Goal: Task Accomplishment & Management: Manage account settings

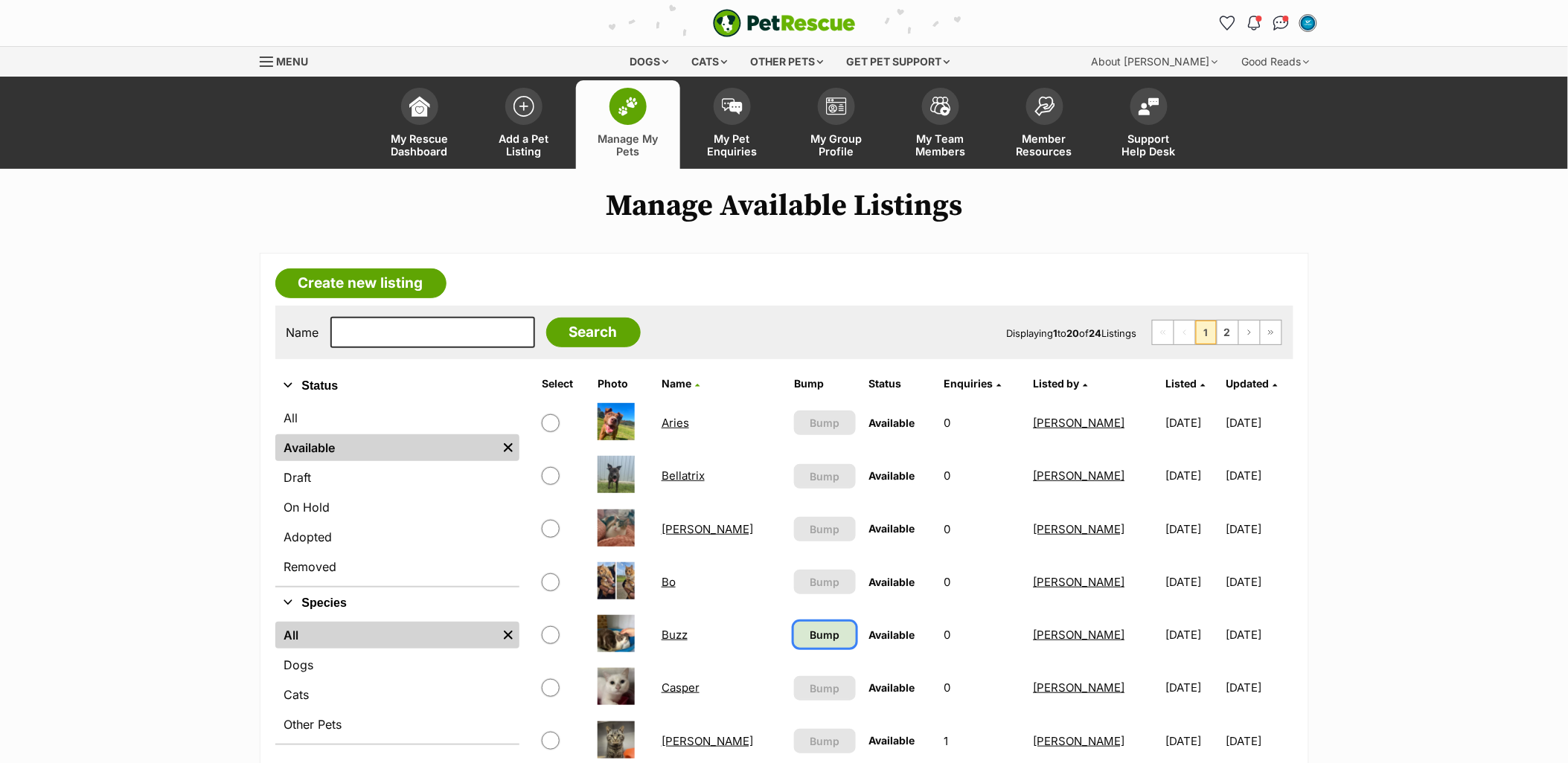
click at [794, 638] on link "Bump" at bounding box center [825, 634] width 61 height 26
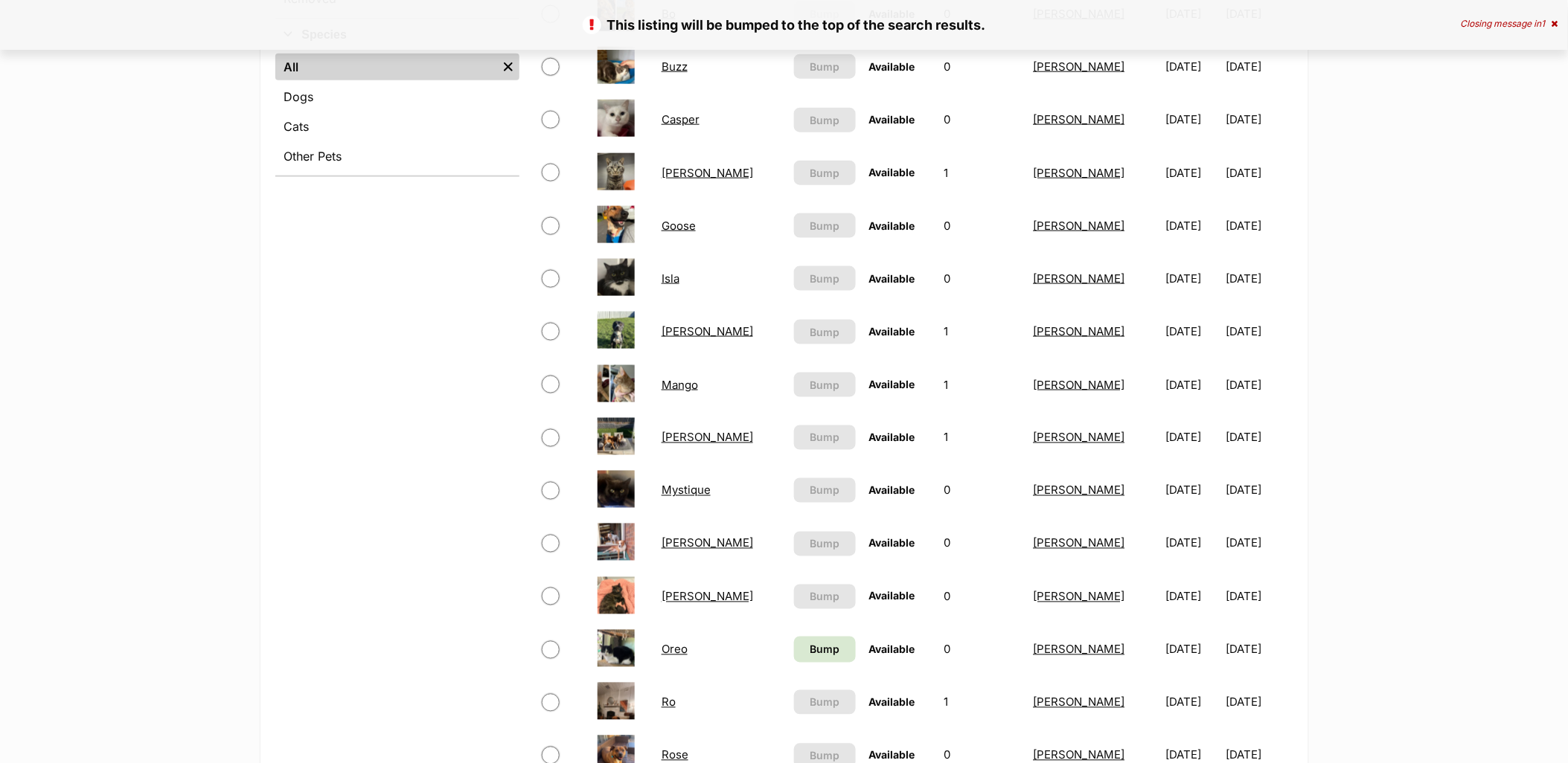
scroll to position [578, 0]
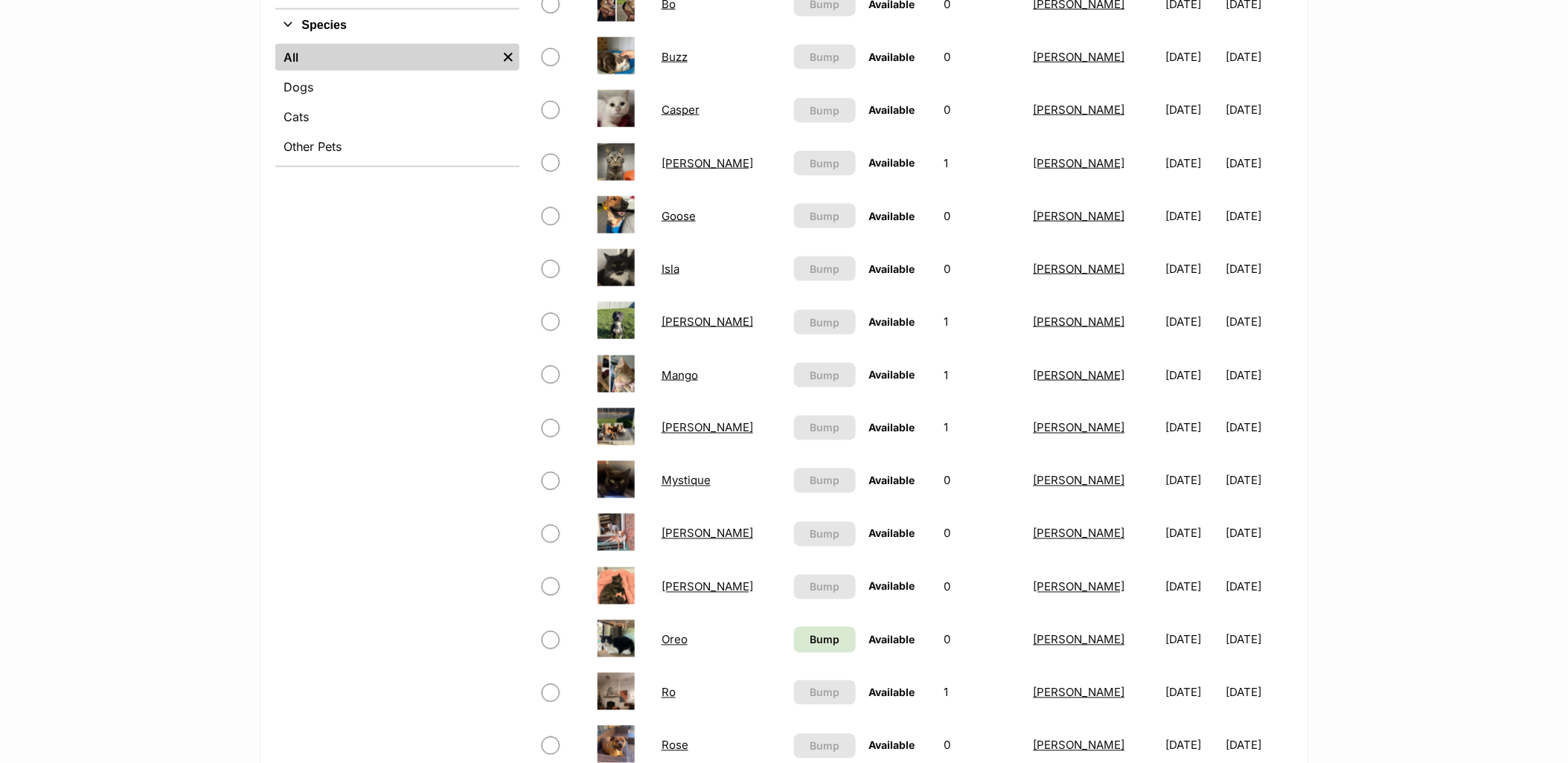
click at [672, 636] on link "Oreo" at bounding box center [674, 640] width 26 height 14
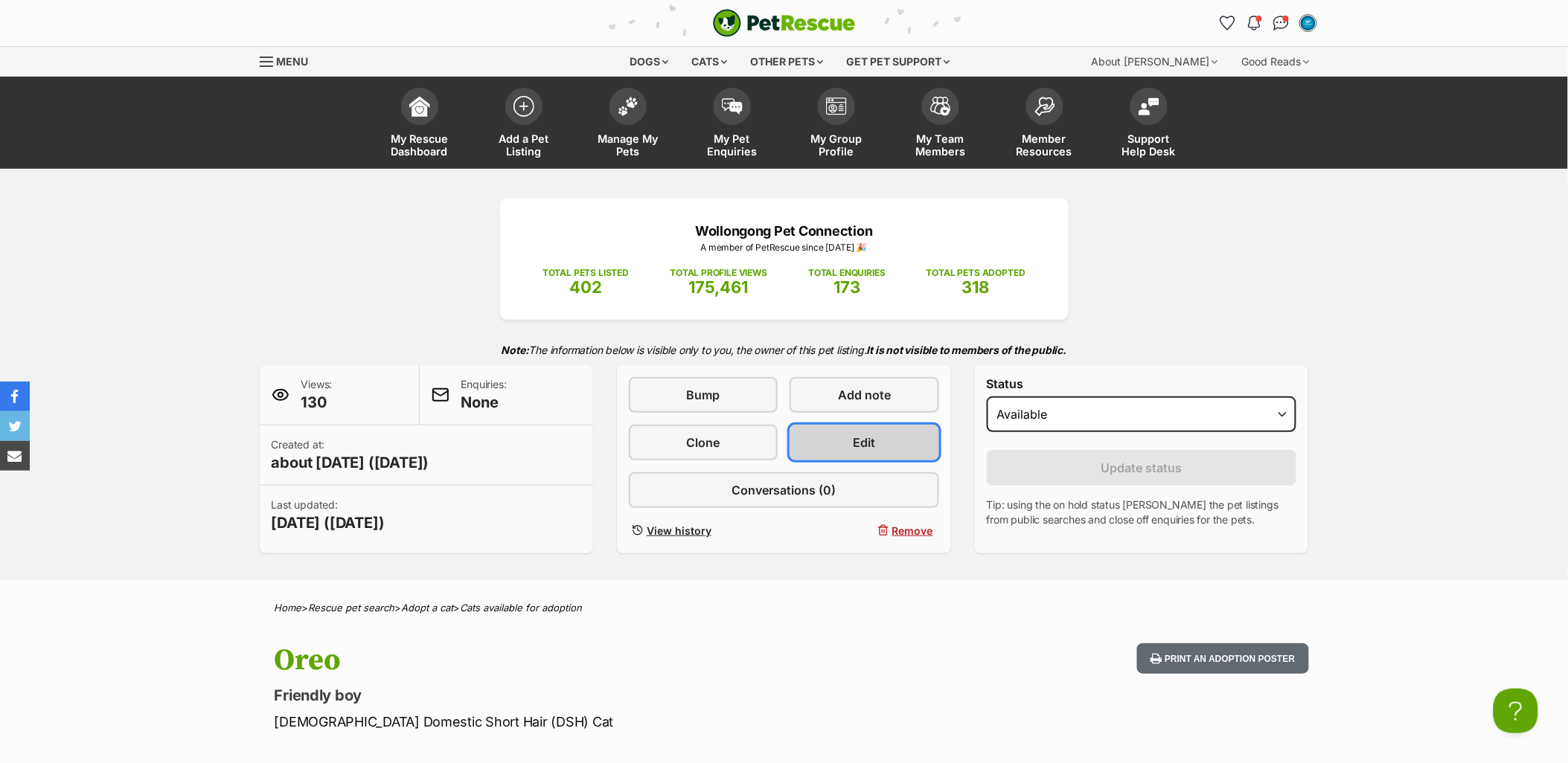
click at [872, 437] on span "Edit" at bounding box center [864, 443] width 23 height 18
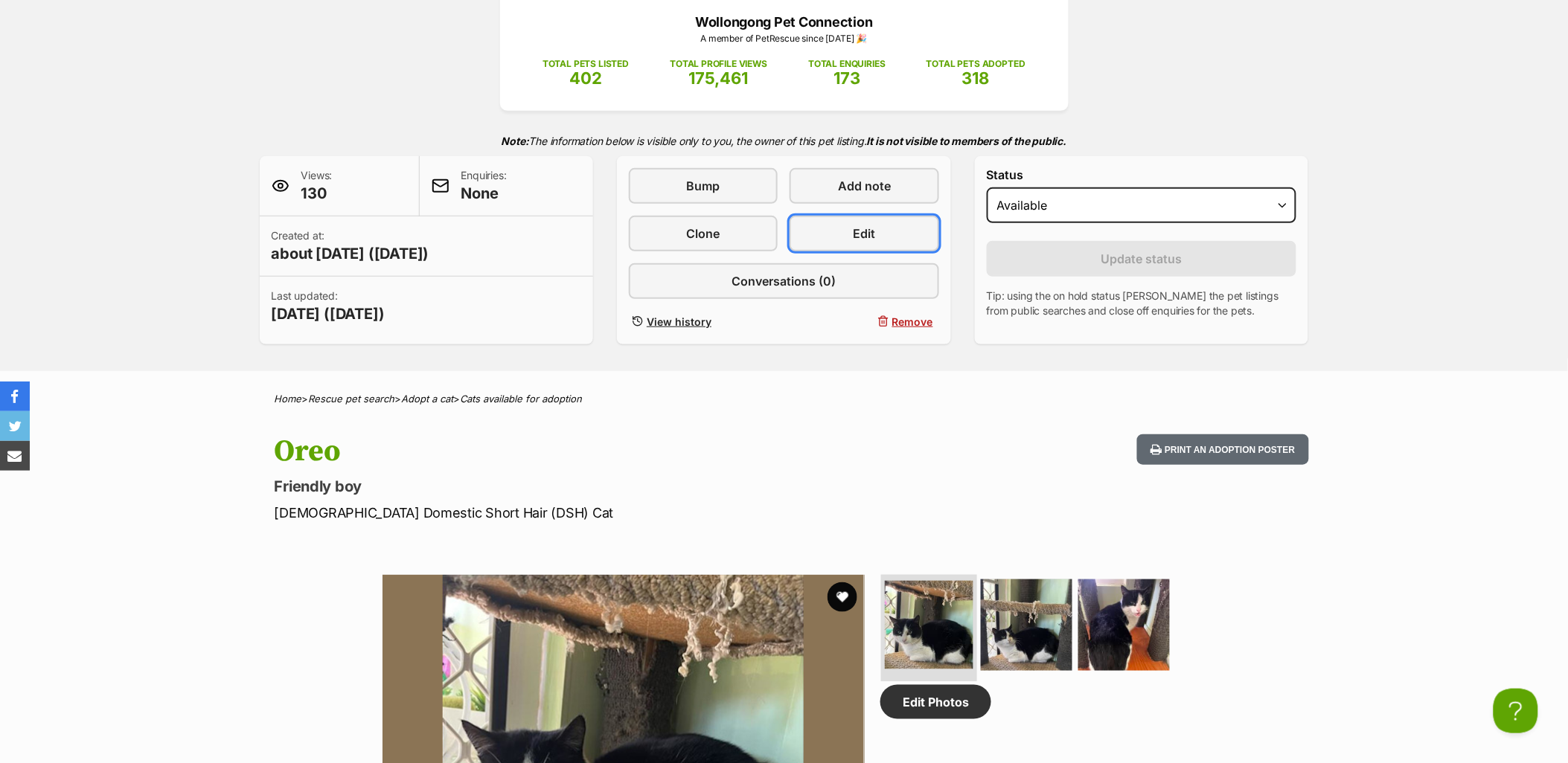
scroll to position [330, 0]
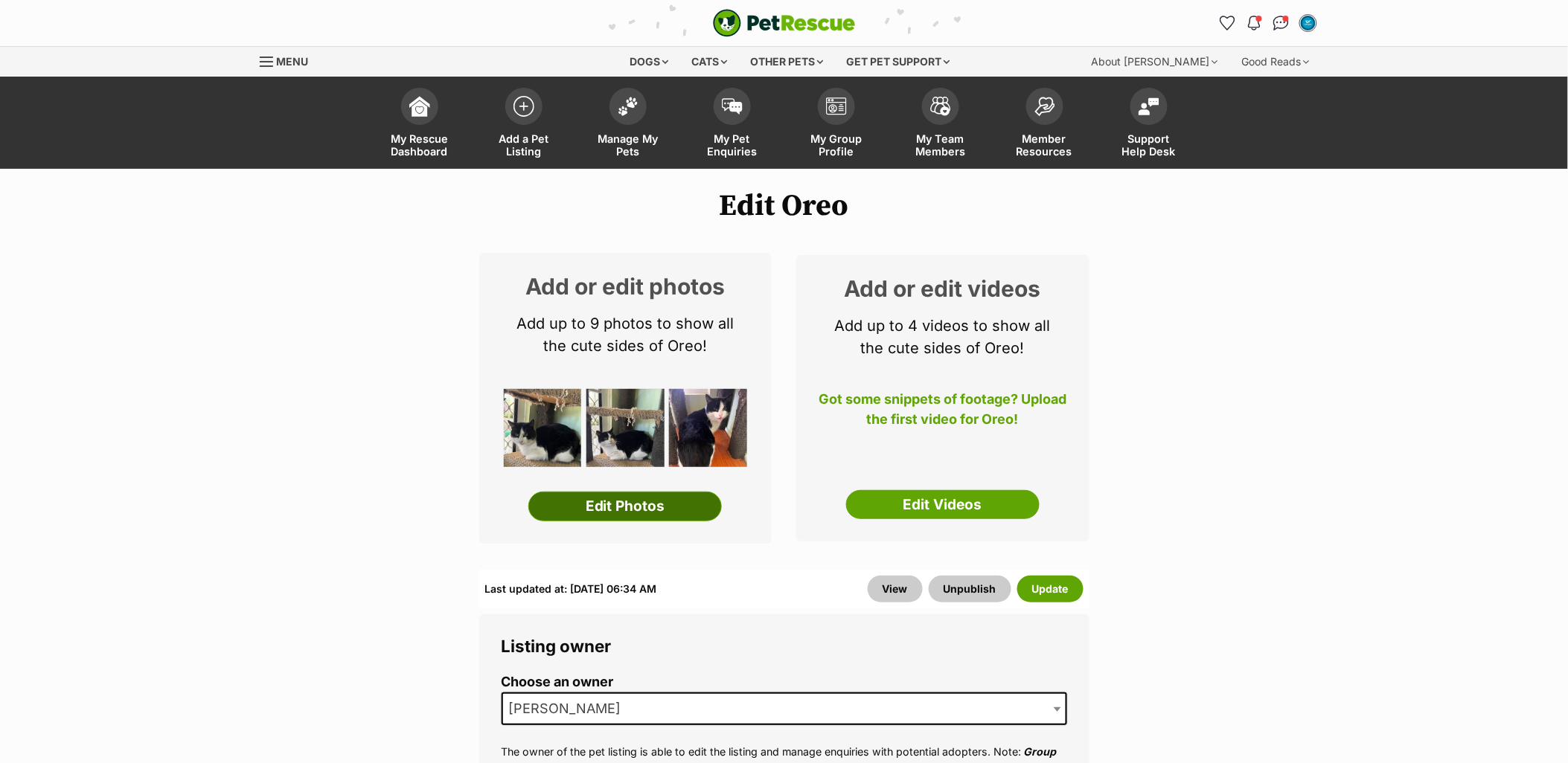
click at [696, 508] on link "Edit Photos" at bounding box center [625, 506] width 193 height 30
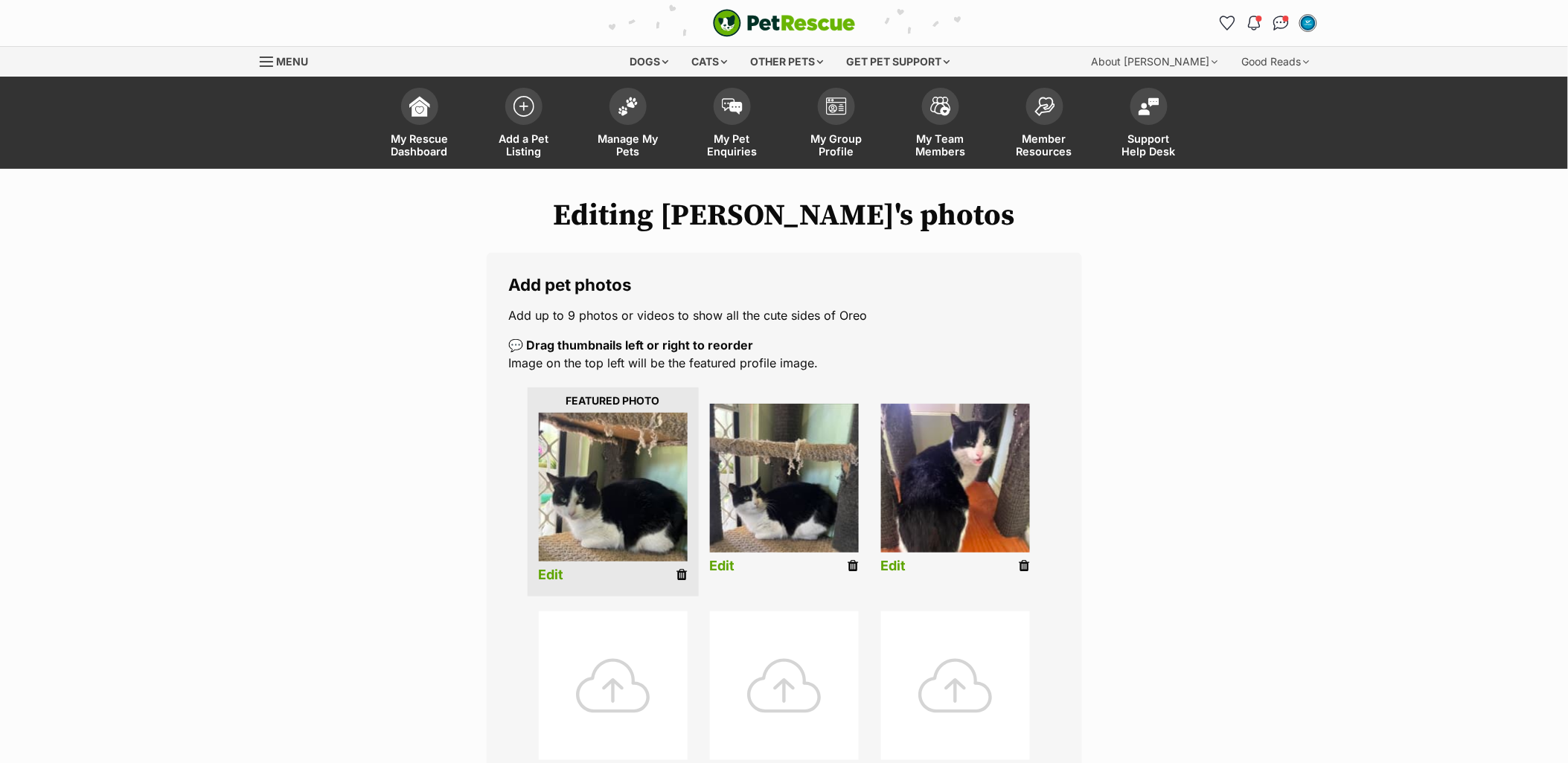
click at [581, 685] on div at bounding box center [613, 685] width 149 height 149
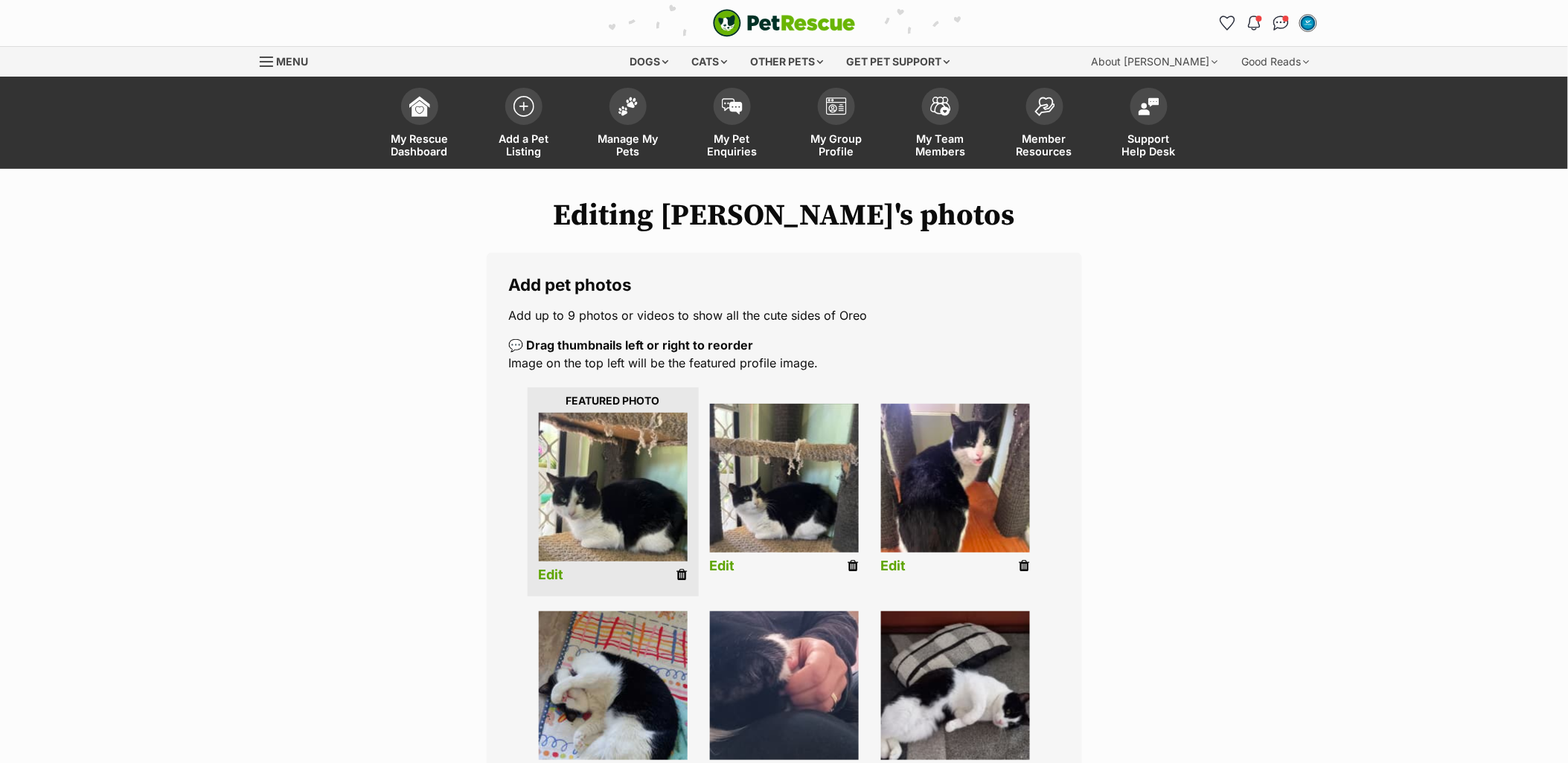
scroll to position [248, 0]
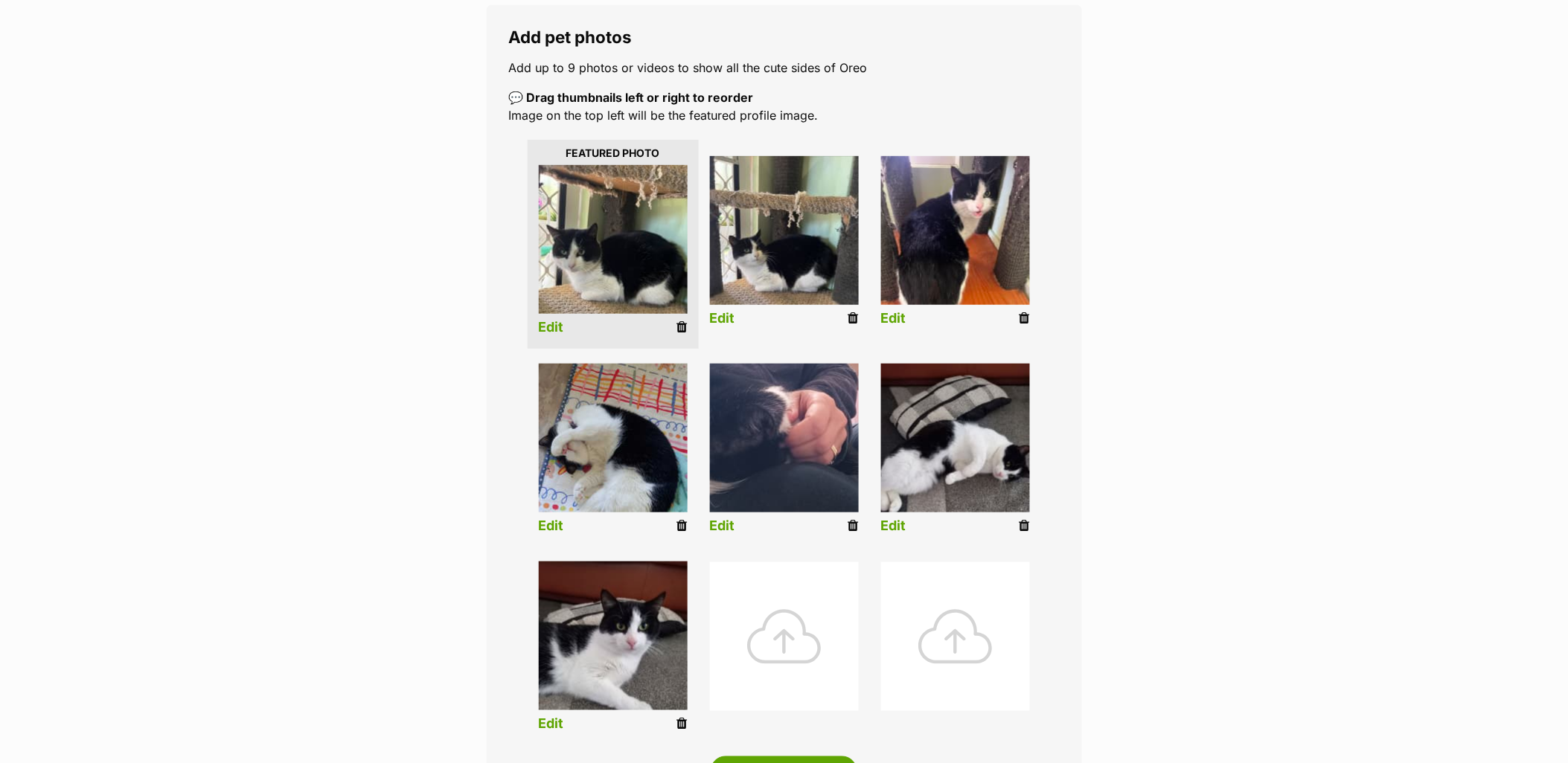
click at [681, 327] on icon at bounding box center [682, 326] width 11 height 14
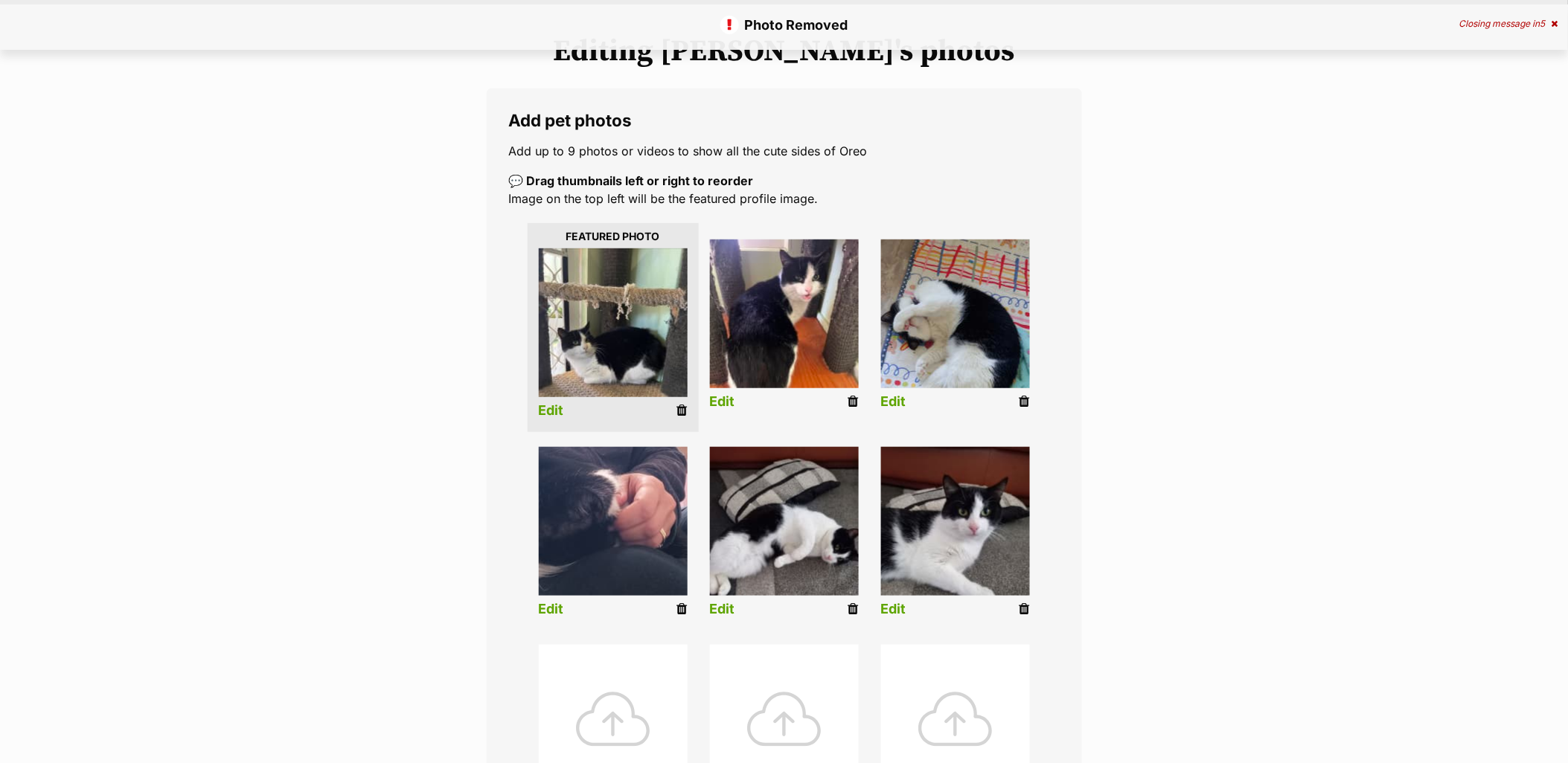
scroll to position [165, 0]
click at [850, 403] on icon at bounding box center [853, 400] width 11 height 14
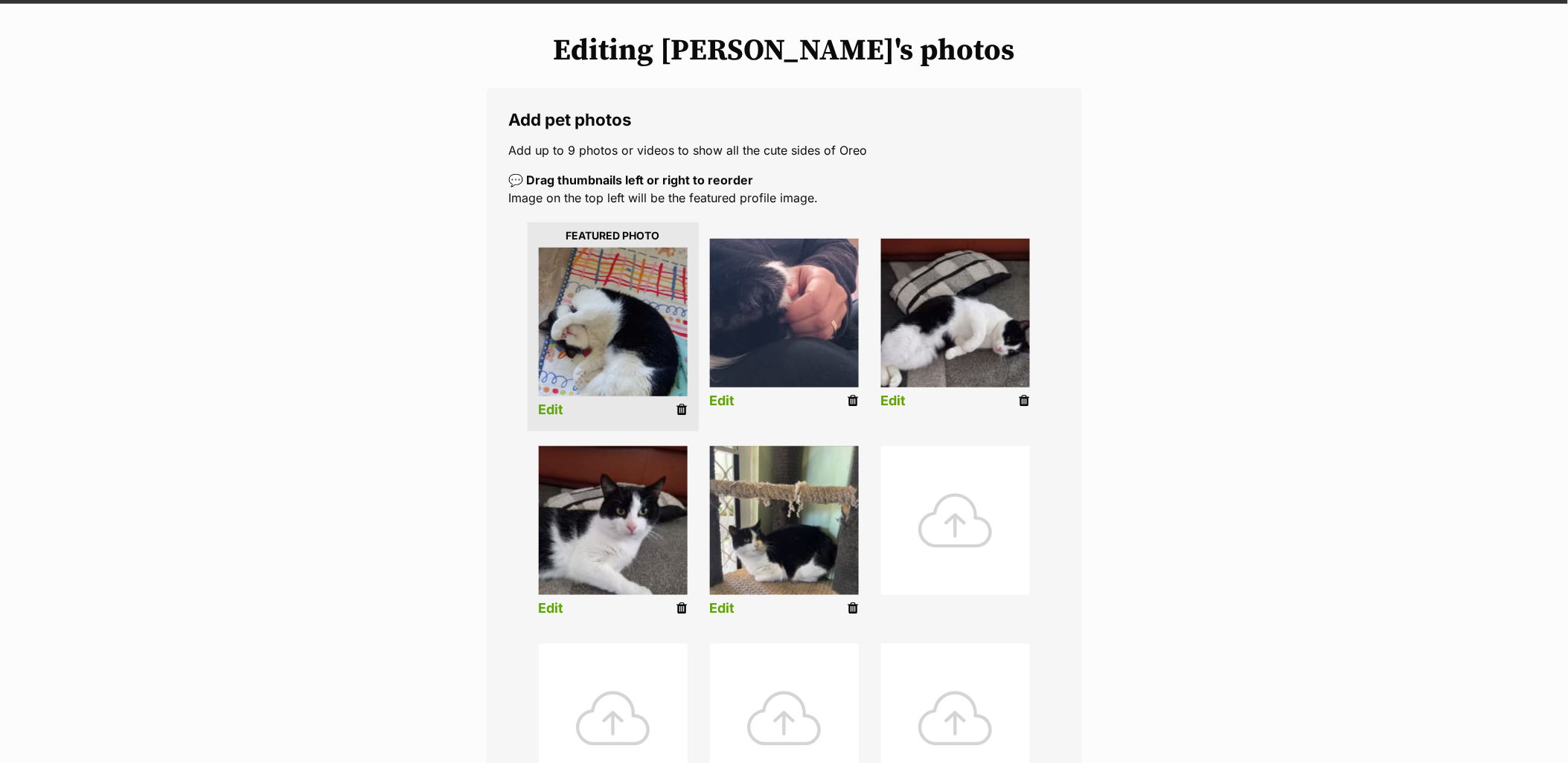
scroll to position [578, 0]
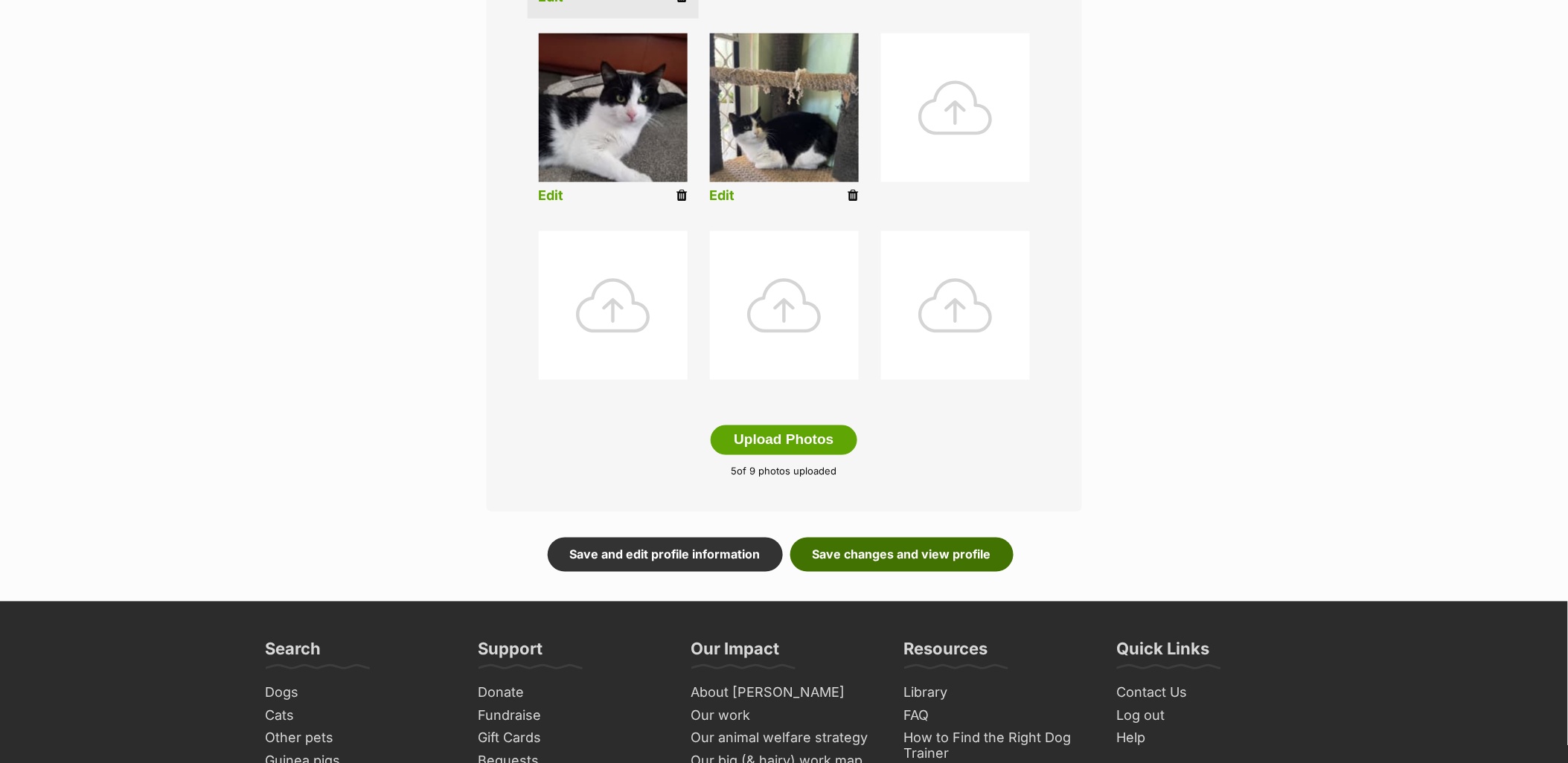
click at [957, 547] on link "Save changes and view profile" at bounding box center [901, 555] width 223 height 34
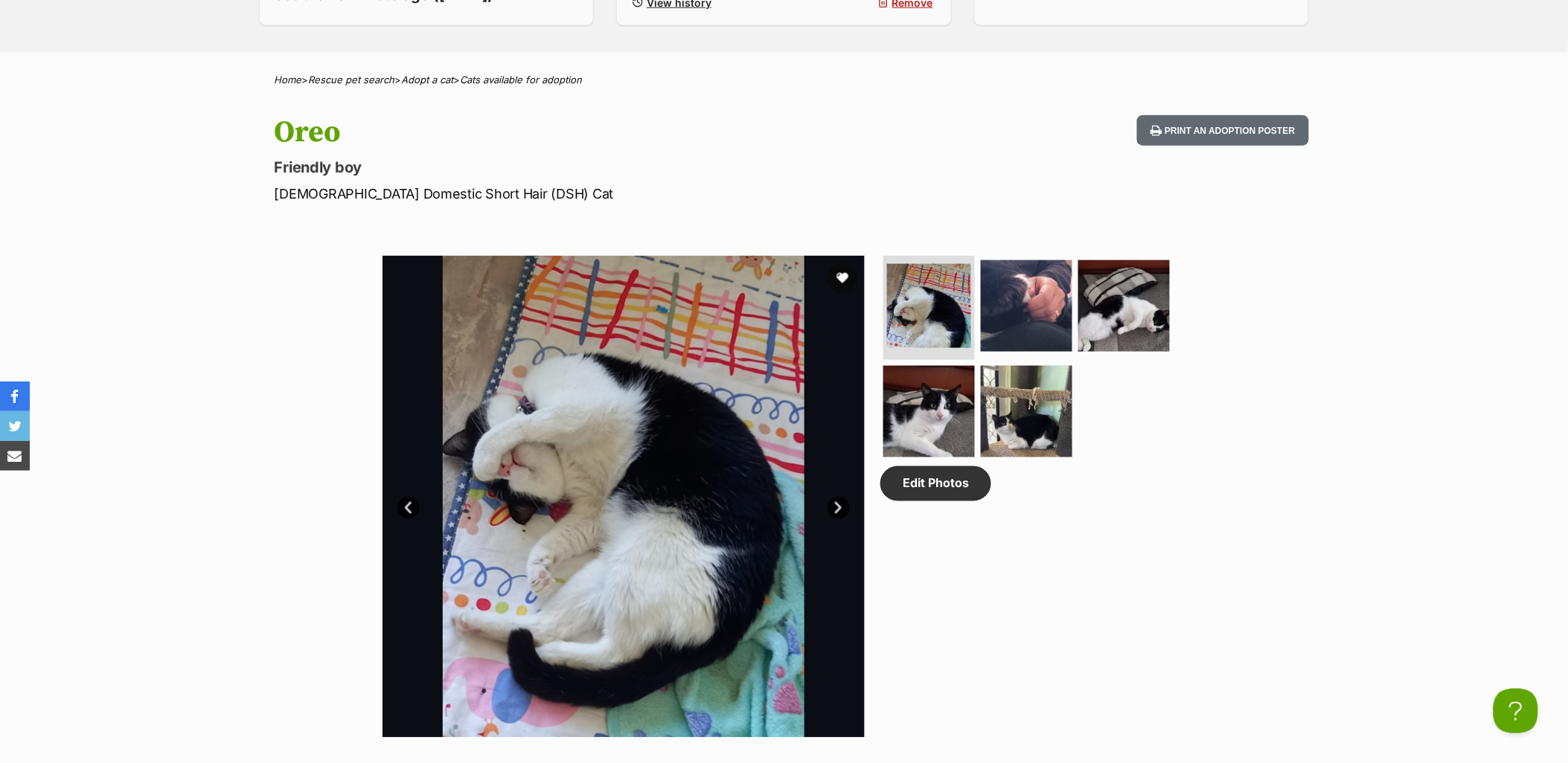
scroll to position [578, 0]
